Goal: Information Seeking & Learning: Understand process/instructions

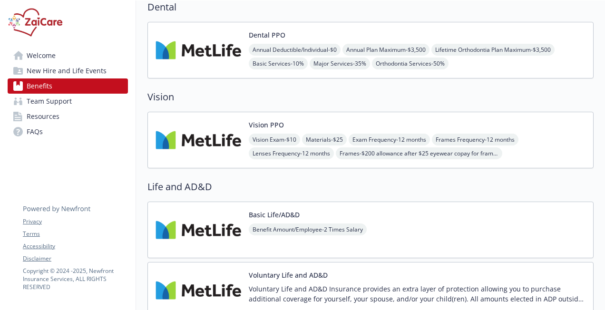
scroll to position [428, 0]
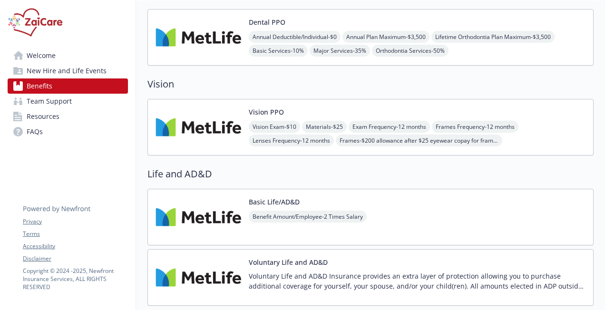
click at [502, 107] on div "Vision PPO Vision Exam - $10 Materials - $25 Exam Frequency - 12 months Frames …" at bounding box center [417, 127] width 337 height 40
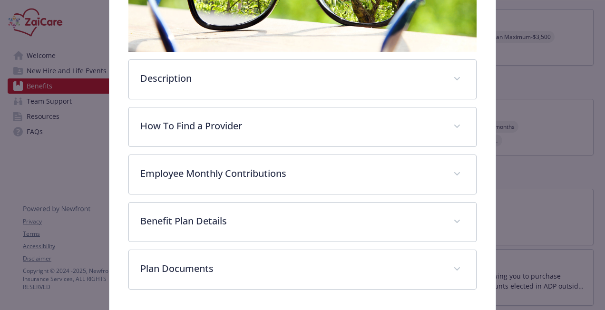
scroll to position [219, 0]
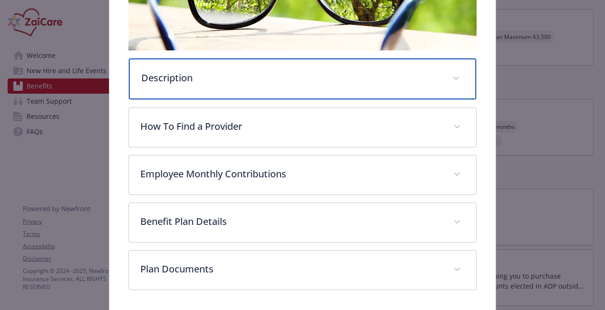
click at [424, 78] on p "Description" at bounding box center [291, 78] width 300 height 14
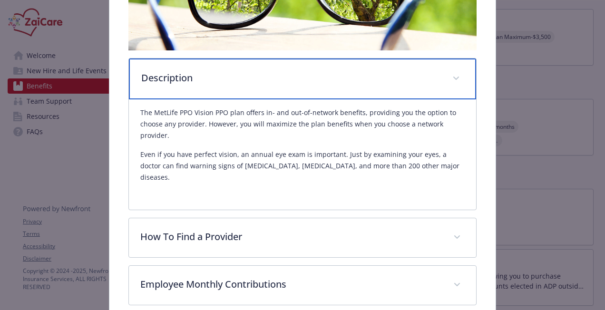
scroll to position [314, 0]
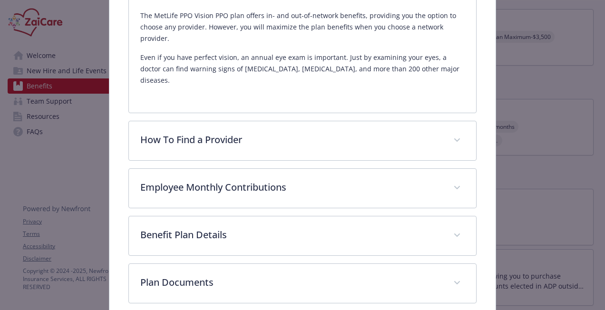
click at [115, 153] on div "Vision PPO Website [URL][DOMAIN_NAME] Phone [PHONE_NUMBER] Group number 5397830…" at bounding box center [302, 32] width 386 height 590
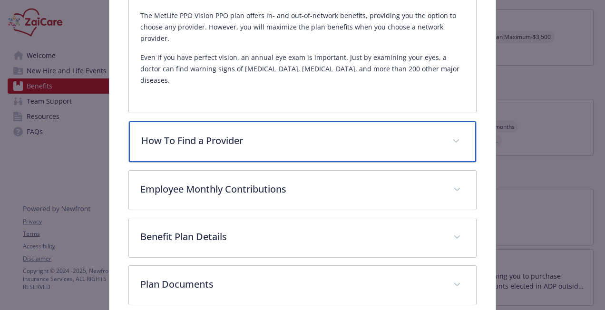
click at [205, 134] on p "How To Find a Provider" at bounding box center [291, 141] width 300 height 14
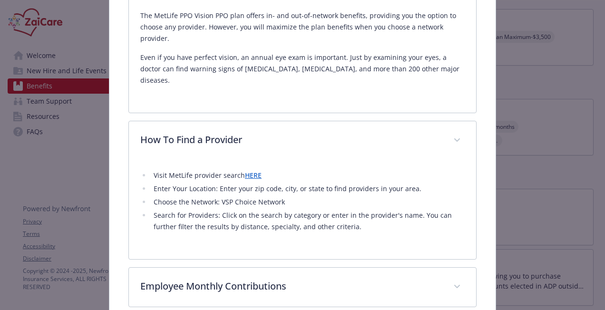
click at [250, 171] on link "HERE" at bounding box center [253, 175] width 17 height 9
